Goal: Register for event/course

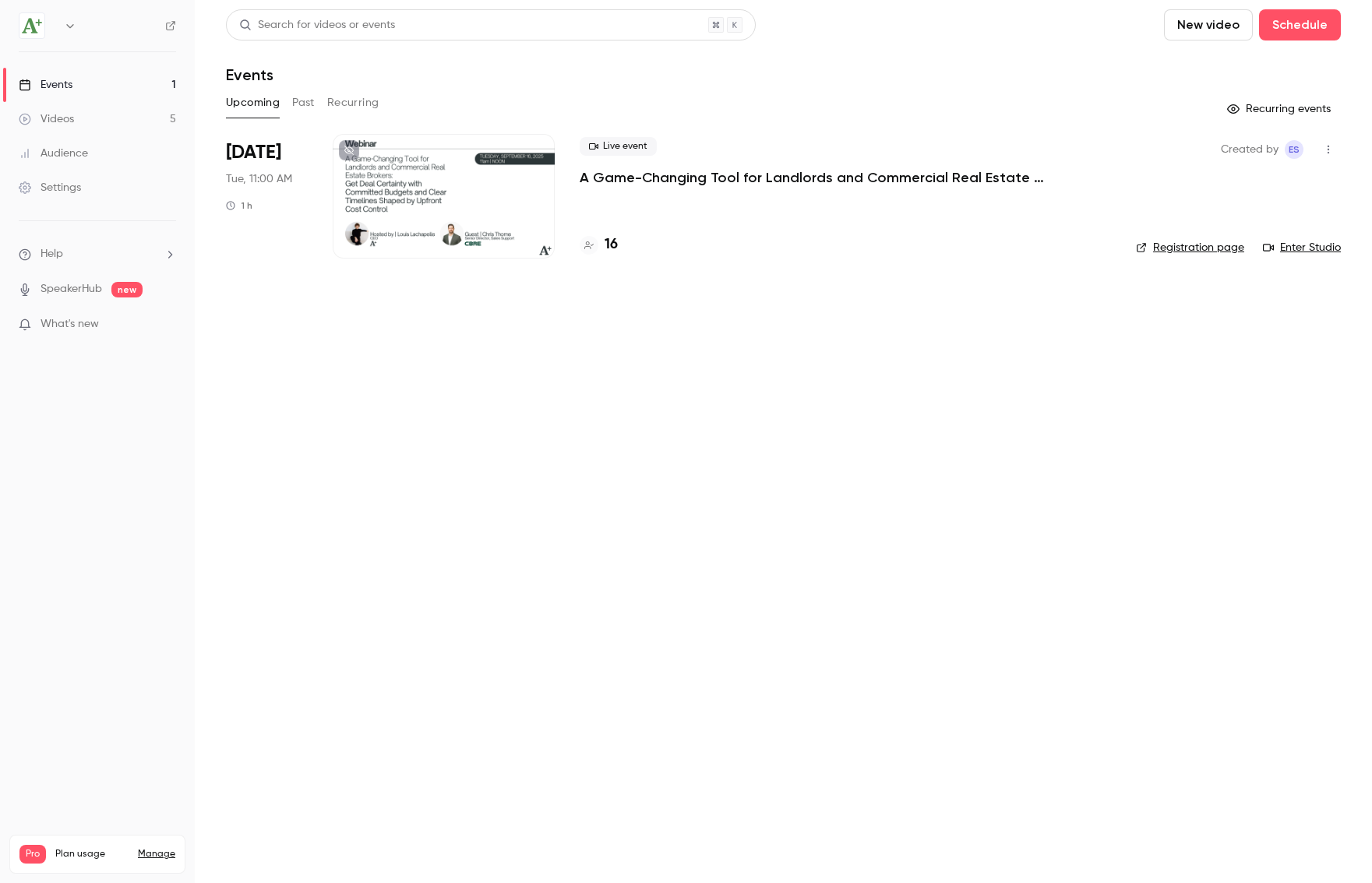
click at [688, 168] on p "A Game-Changing Tool for Landlords and Commercial Real Estate Brokers: Get Deal…" at bounding box center [814, 177] width 468 height 18
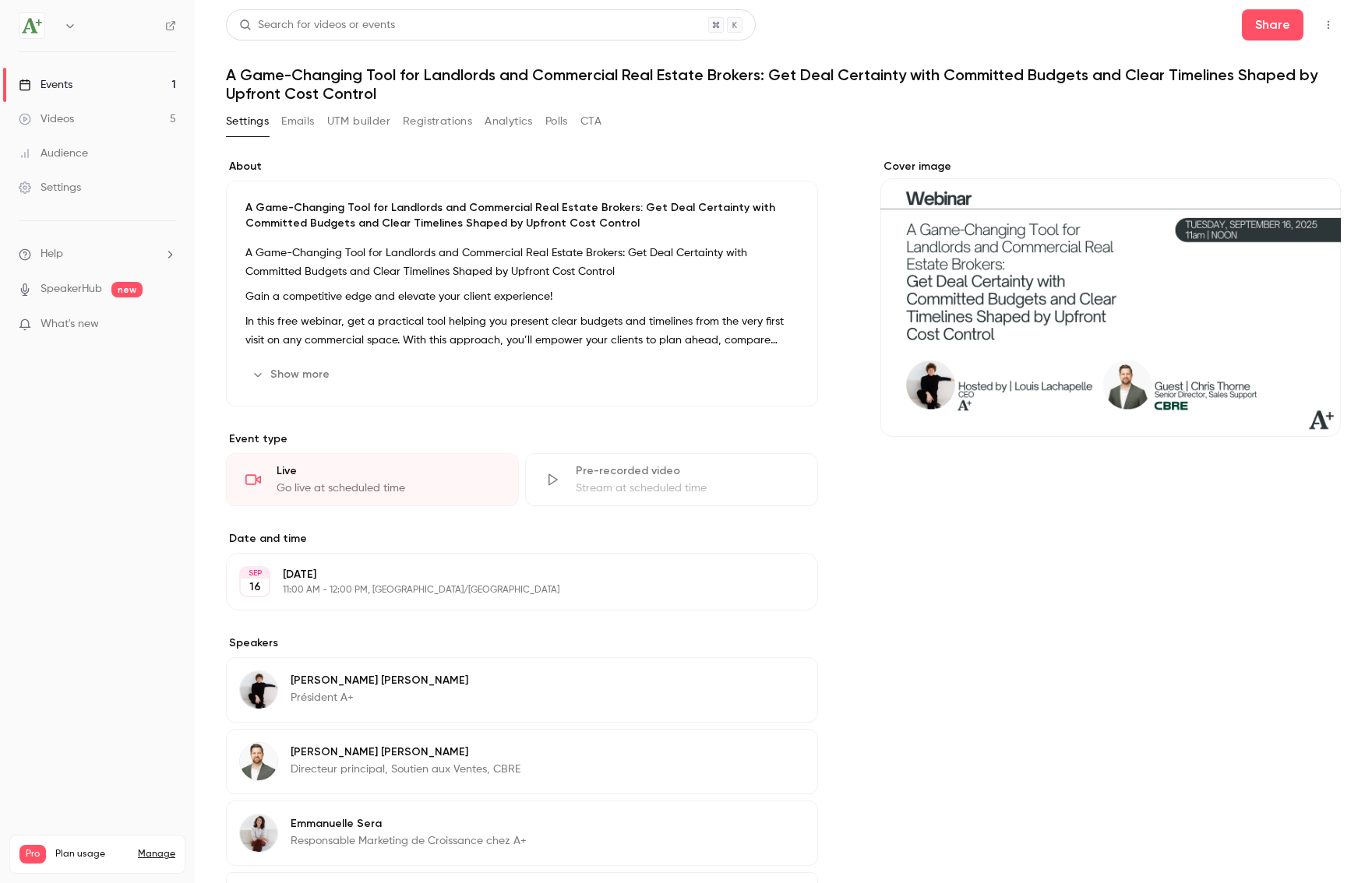
scroll to position [-1, 0]
click at [443, 131] on button "Registrations" at bounding box center [438, 121] width 69 height 25
